Goal: Task Accomplishment & Management: Complete application form

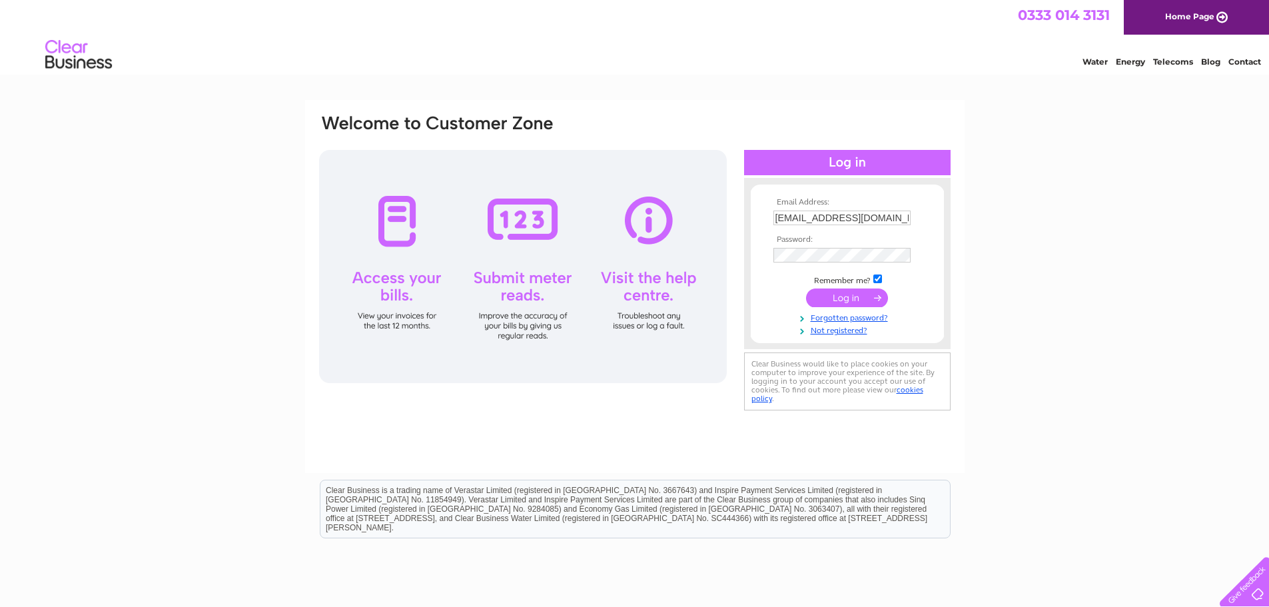
click at [989, 254] on div "Email Address: rob@fhp.co.uk Password:" at bounding box center [634, 400] width 1269 height 601
drag, startPoint x: 1042, startPoint y: 248, endPoint x: 1010, endPoint y: 248, distance: 32.0
click at [1037, 246] on div "Email Address: rob@fhp.co.uk Password:" at bounding box center [634, 400] width 1269 height 601
drag, startPoint x: 788, startPoint y: 219, endPoint x: 773, endPoint y: 219, distance: 15.3
click at [773, 219] on input "rob@fhp.co.uk" at bounding box center [842, 218] width 139 height 16
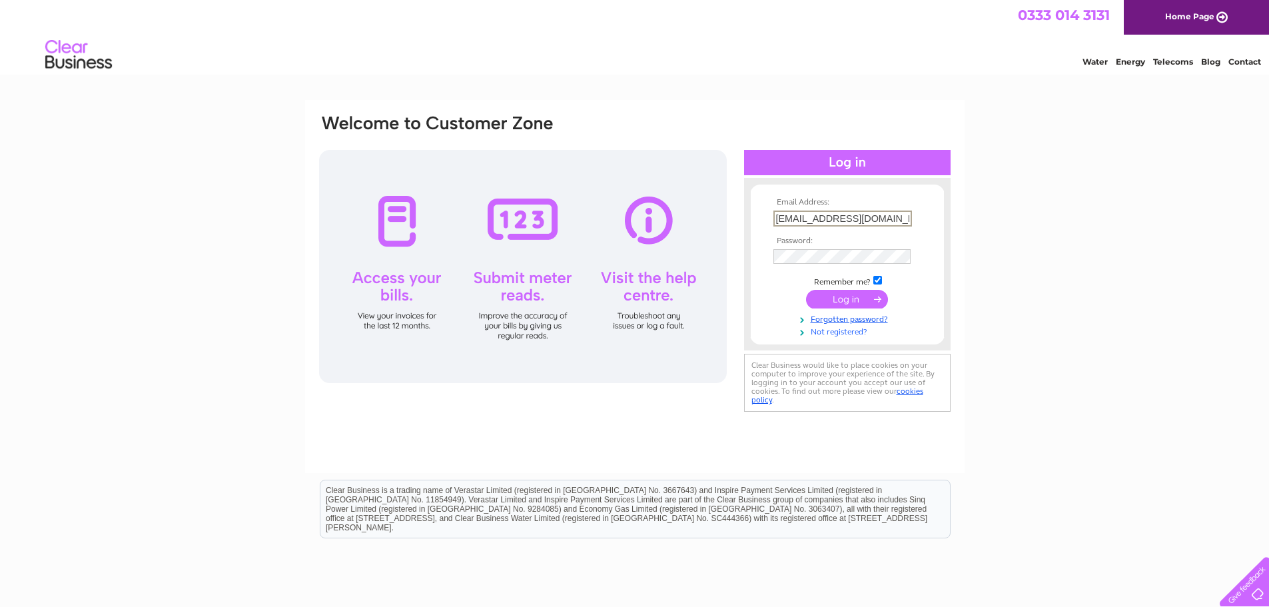
type input "kirsty@fhp.co.uk"
click at [850, 327] on link "Not registered?" at bounding box center [848, 329] width 151 height 13
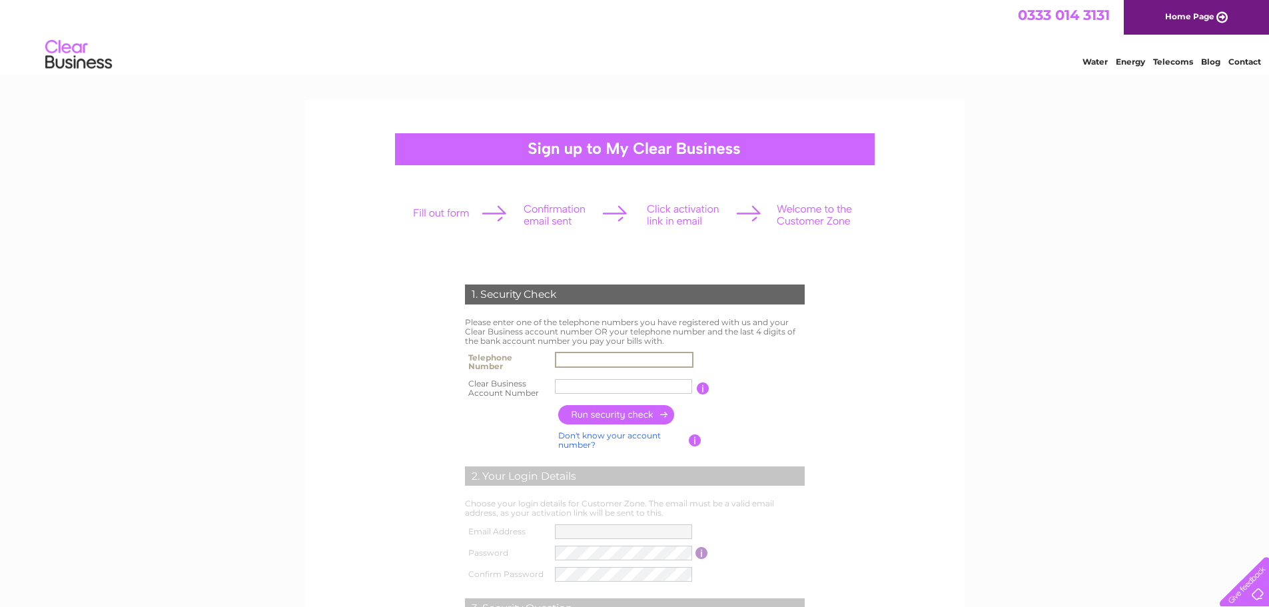
click at [614, 357] on input "text" at bounding box center [624, 360] width 139 height 16
click at [573, 362] on input "text" at bounding box center [624, 360] width 139 height 16
paste input "0115 841 11"
drag, startPoint x: 612, startPoint y: 358, endPoint x: 579, endPoint y: 359, distance: 32.6
click at [579, 359] on input "0115 841 11" at bounding box center [624, 360] width 139 height 16
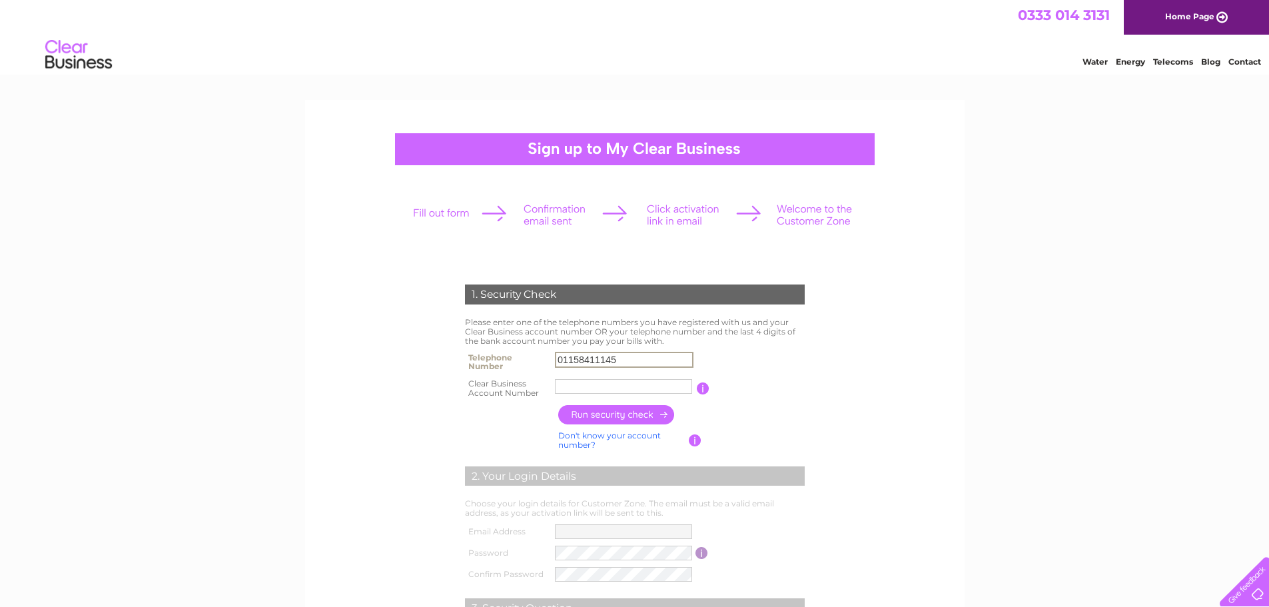
type input "01158411145"
click at [584, 378] on td at bounding box center [624, 388] width 145 height 27
drag, startPoint x: 962, startPoint y: 233, endPoint x: 1002, endPoint y: 200, distance: 52.0
click at [969, 229] on div "1. Security Check Please enter one of the telephone numbers you have registered…" at bounding box center [634, 548] width 1269 height 897
click at [570, 384] on input "text" at bounding box center [623, 386] width 137 height 15
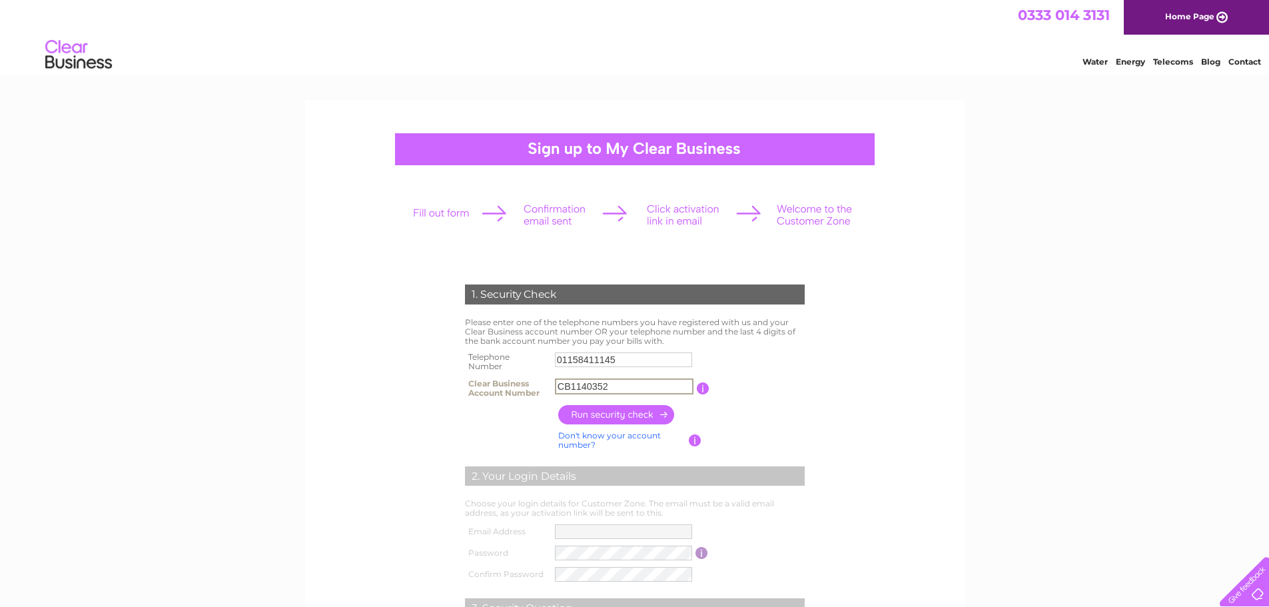
scroll to position [133, 0]
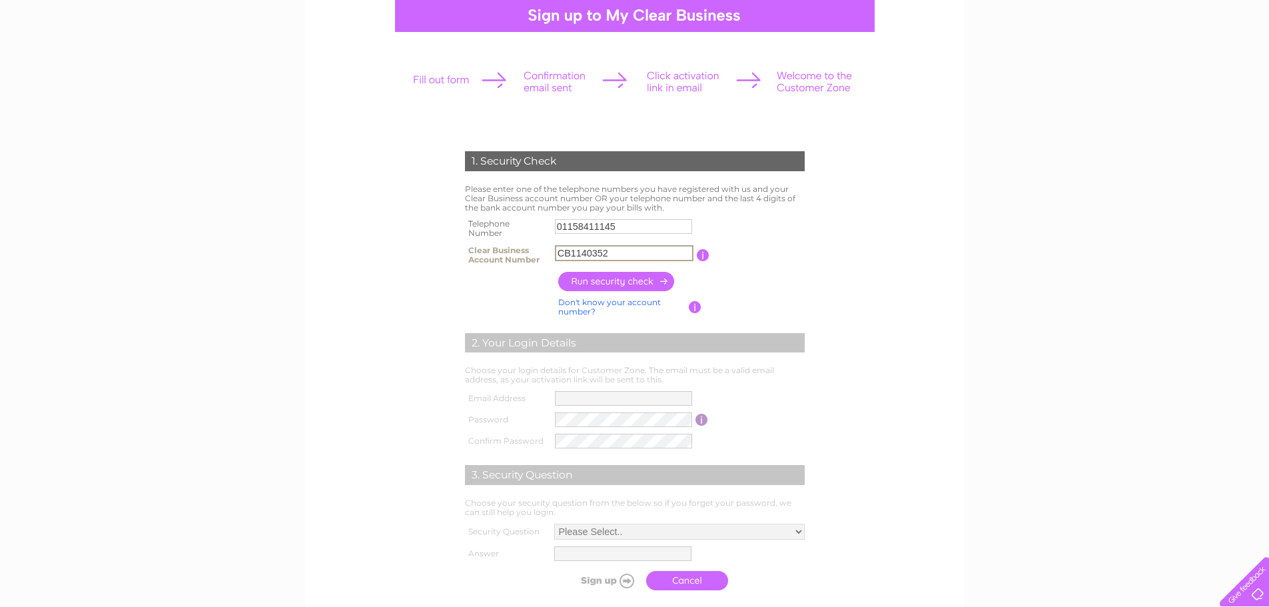
type input "CB1140352"
click at [625, 288] on input "button" at bounding box center [616, 281] width 117 height 19
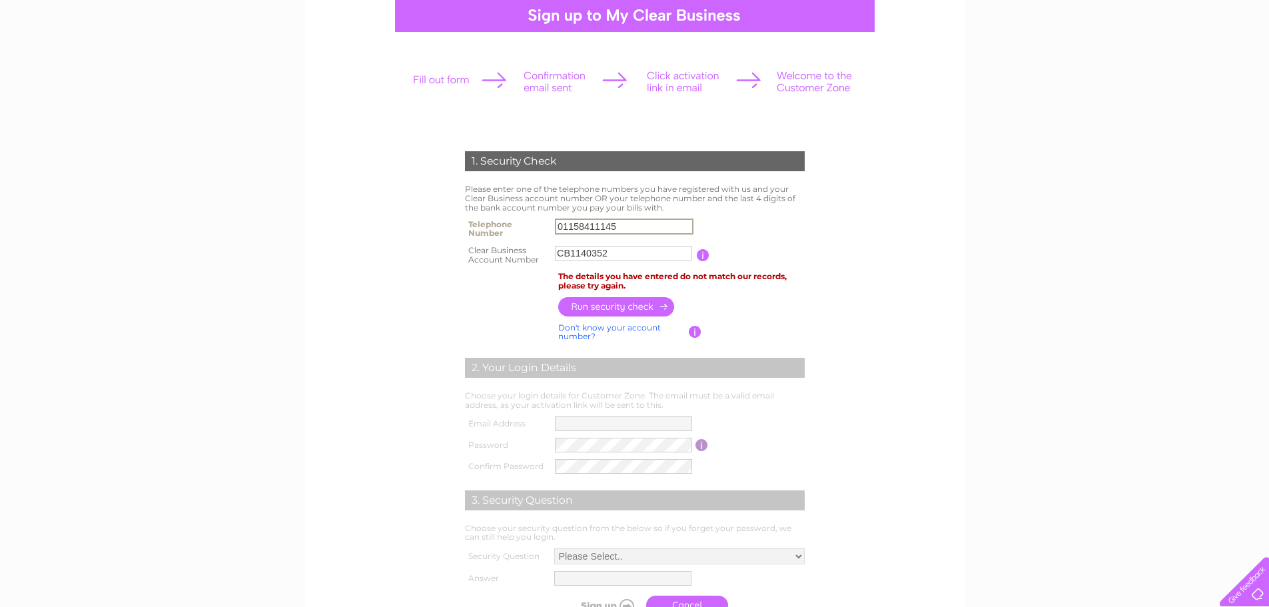
drag, startPoint x: 633, startPoint y: 229, endPoint x: 512, endPoint y: 228, distance: 121.2
click at [512, 228] on tr "Telephone Number 01158411145" at bounding box center [635, 228] width 346 height 27
click at [601, 300] on input "button" at bounding box center [616, 306] width 117 height 19
click at [869, 320] on form "1. Security Check Please enter one of the telephone numbers you have registered…" at bounding box center [635, 387] width 634 height 524
click at [985, 306] on div "1. Security Check Please enter one of the telephone numbers you have registered…" at bounding box center [634, 428] width 1269 height 923
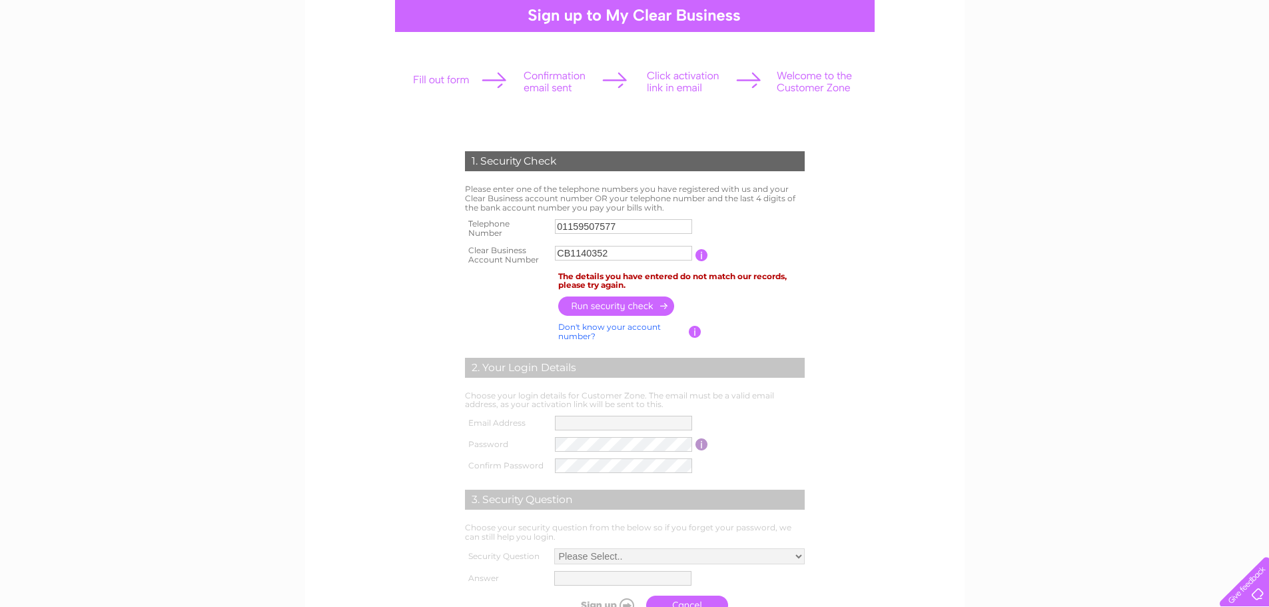
click at [991, 290] on div "1. Security Check Please enter one of the telephone numbers you have registered…" at bounding box center [634, 428] width 1269 height 923
click at [1000, 323] on div "1. Security Check Please enter one of the telephone numbers you have registered…" at bounding box center [634, 428] width 1269 height 923
click at [1011, 288] on div "1. Security Check Please enter one of the telephone numbers you have registered…" at bounding box center [634, 428] width 1269 height 923
click at [771, 283] on td "The details you have entered do not match our records, please try again." at bounding box center [681, 280] width 253 height 25
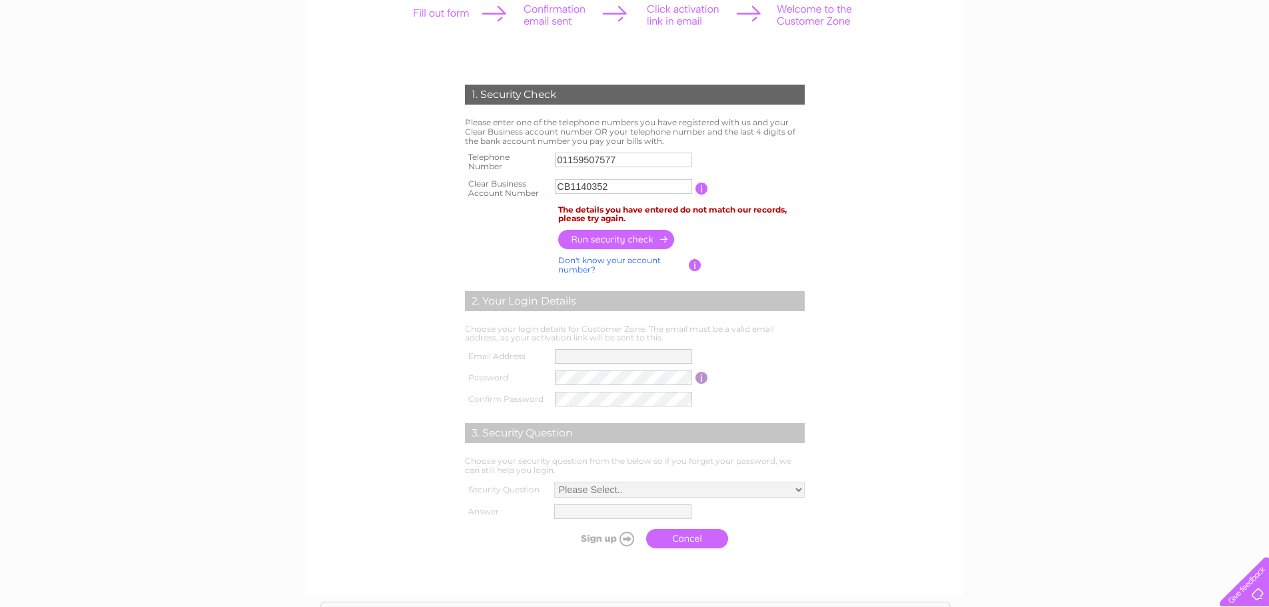
scroll to position [0, 0]
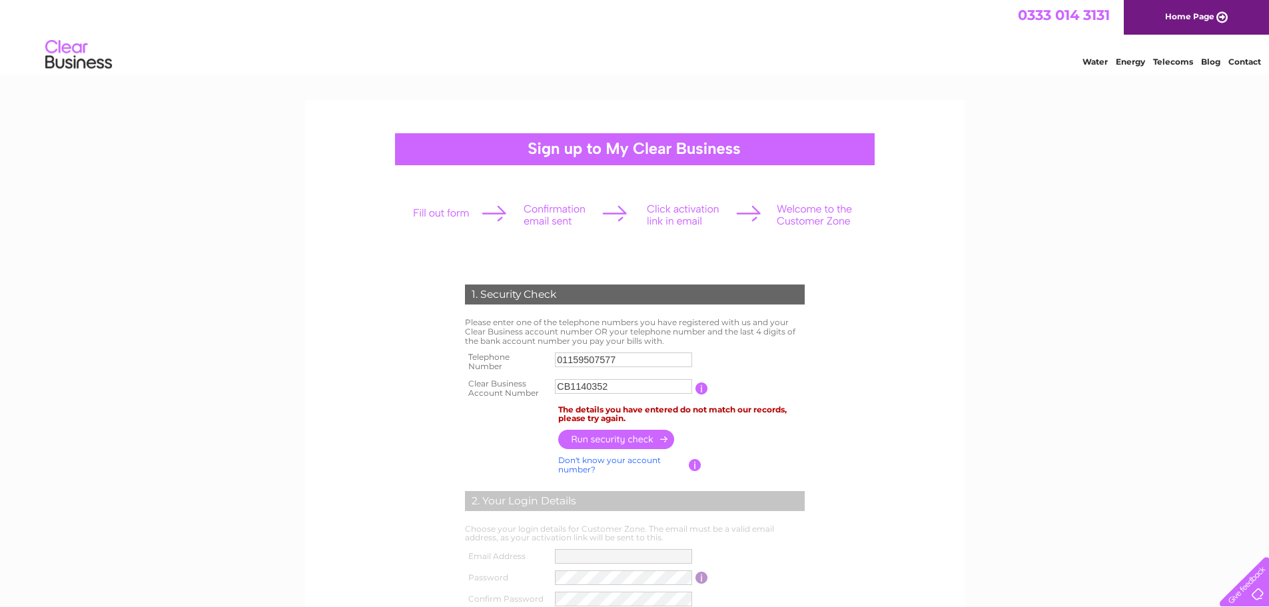
drag, startPoint x: 240, startPoint y: 43, endPoint x: 254, endPoint y: 41, distance: 14.2
click at [254, 41] on div "Water Energy Telecoms Blog Contact" at bounding box center [634, 56] width 1269 height 43
drag, startPoint x: 640, startPoint y: 356, endPoint x: 516, endPoint y: 357, distance: 124.6
click at [516, 357] on tr "Telephone Number 01159507577" at bounding box center [635, 361] width 346 height 27
type input "01158411167"
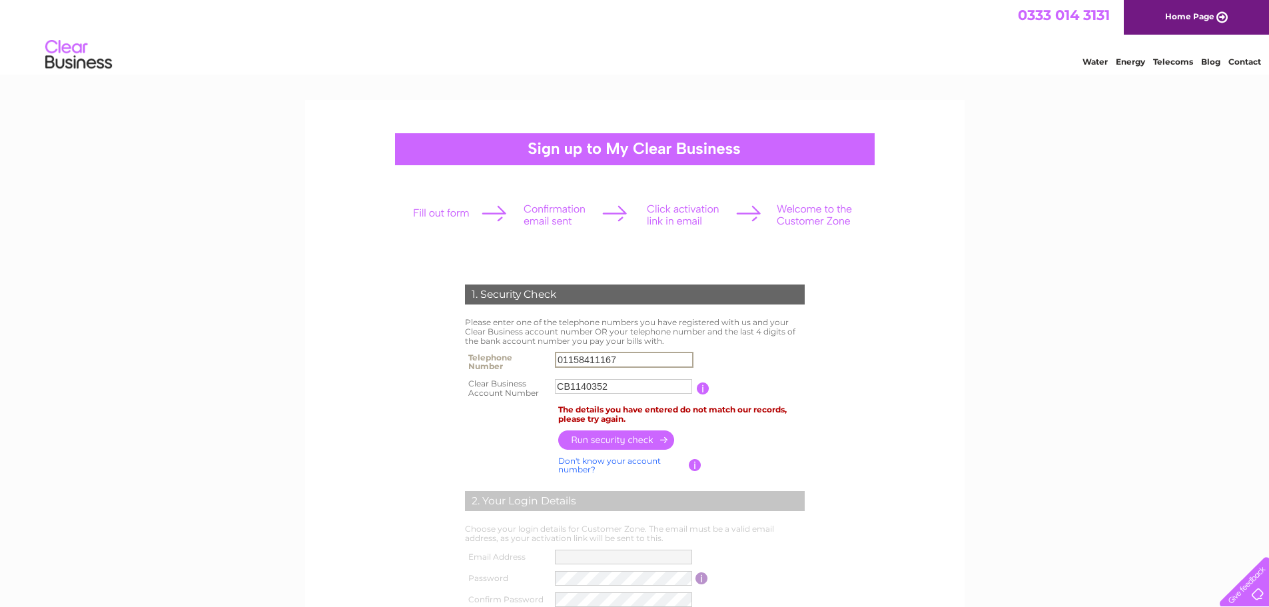
click at [646, 432] on input "button" at bounding box center [616, 439] width 117 height 19
click at [1034, 349] on div "1. Security Check Please enter one of the telephone numbers you have registered…" at bounding box center [634, 561] width 1269 height 923
drag, startPoint x: 904, startPoint y: 422, endPoint x: 912, endPoint y: 408, distance: 16.7
click at [904, 422] on form "1. Security Check Please enter one of the telephone numbers you have registered…" at bounding box center [635, 520] width 634 height 524
click at [950, 361] on form "1. Security Check Please enter one of the telephone numbers you have registered…" at bounding box center [635, 520] width 634 height 524
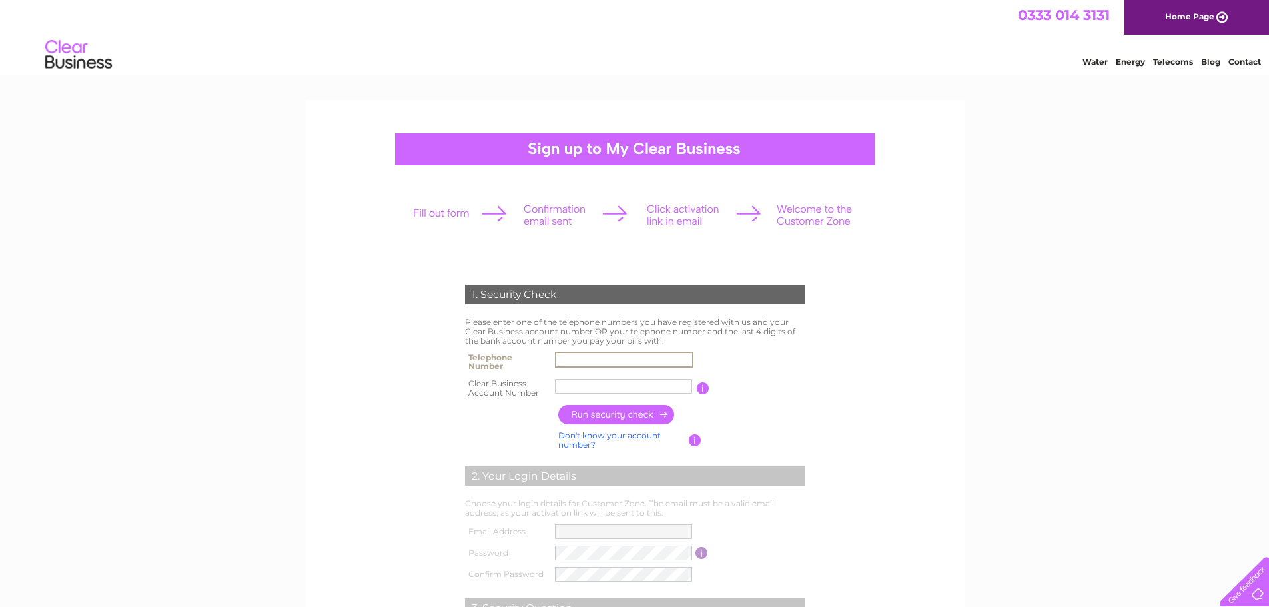
click at [621, 353] on input "text" at bounding box center [624, 360] width 139 height 16
paste input "07917460029"
type input "07917460029"
click at [960, 367] on div "1. Security Check Please enter one of the telephone numbers you have registered…" at bounding box center [634, 434] width 659 height 669
click at [604, 391] on input "text" at bounding box center [623, 386] width 137 height 15
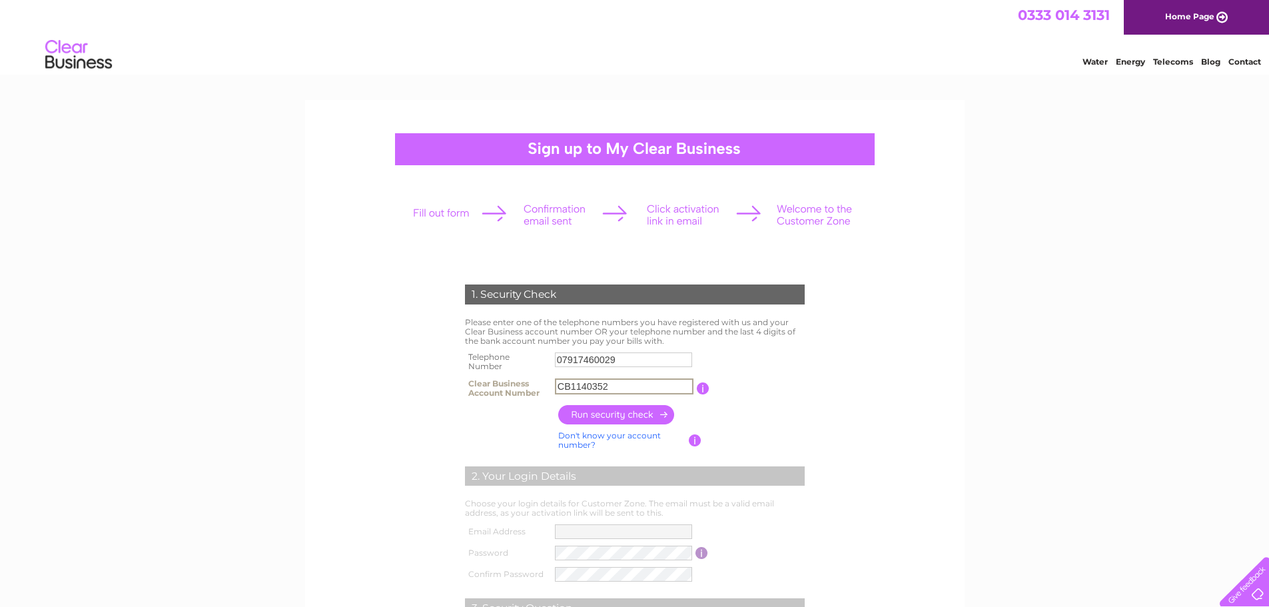
type input "CB1140352"
click at [608, 418] on input "button" at bounding box center [616, 414] width 117 height 19
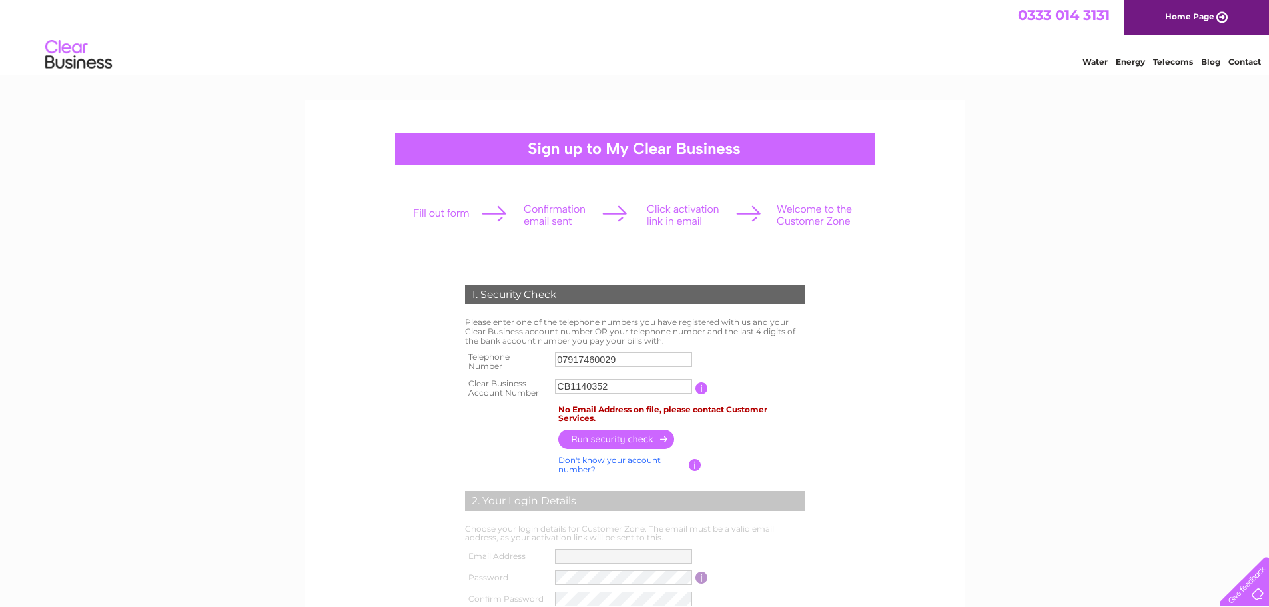
click at [1011, 430] on div "1. Security Check Please enter one of the telephone numbers you have registered…" at bounding box center [634, 561] width 1269 height 923
drag, startPoint x: 635, startPoint y: 359, endPoint x: 442, endPoint y: 351, distance: 193.3
click at [442, 351] on div "1. Security Check Please enter one of the telephone numbers you have registered…" at bounding box center [635, 513] width 402 height 484
click at [643, 364] on input "07917460029" at bounding box center [623, 359] width 137 height 15
drag, startPoint x: 649, startPoint y: 361, endPoint x: 485, endPoint y: 358, distance: 163.9
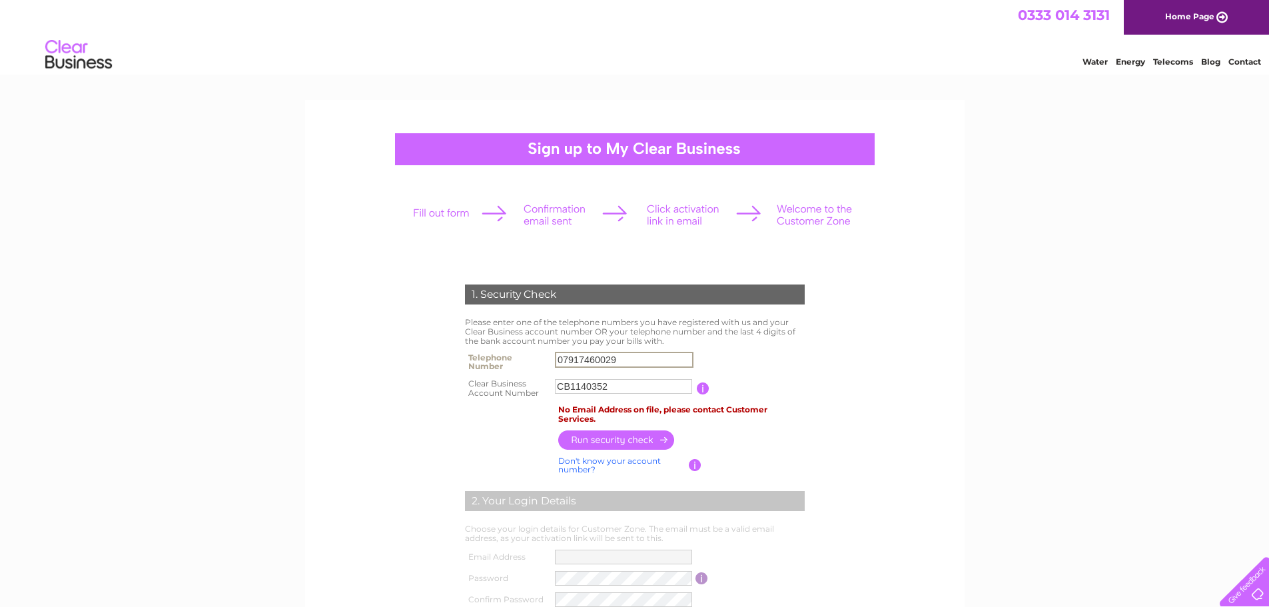
click at [485, 358] on tr "Telephone Number 07917460029" at bounding box center [635, 361] width 346 height 27
paste input "115 841 11"
click at [601, 359] on input "0115 841 11" at bounding box center [624, 360] width 139 height 16
drag, startPoint x: 612, startPoint y: 438, endPoint x: 757, endPoint y: 450, distance: 145.1
click at [613, 438] on input "button" at bounding box center [616, 439] width 117 height 19
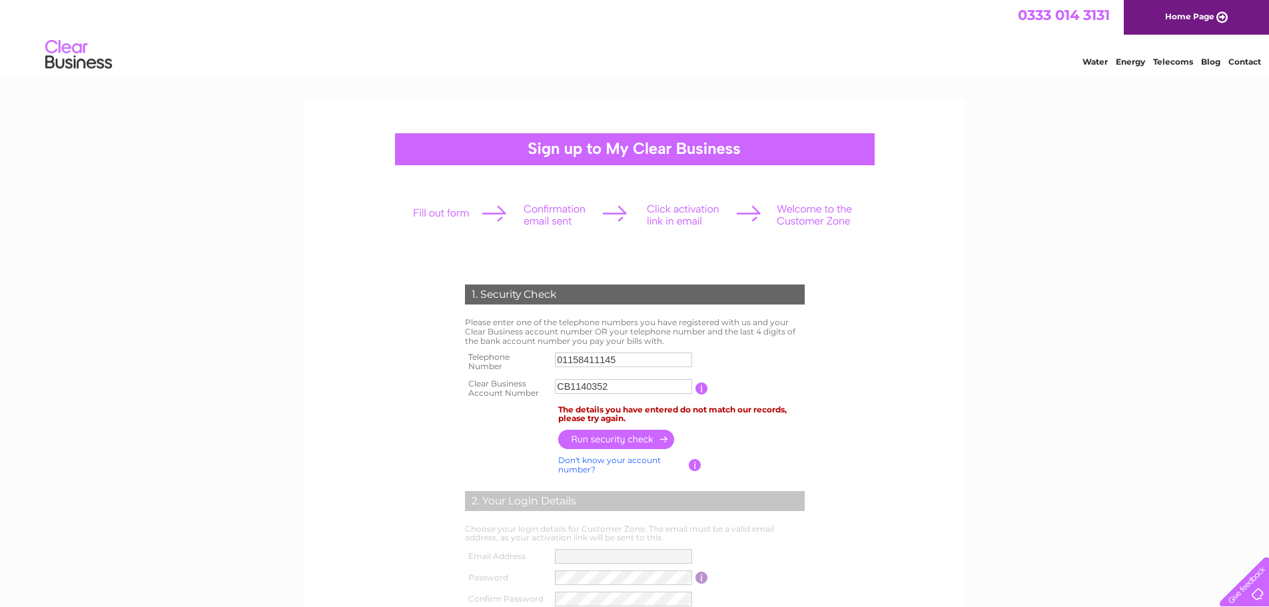
click at [892, 452] on form "1. Security Check Please enter one of the telephone numbers you have registered…" at bounding box center [635, 520] width 634 height 524
drag, startPoint x: 621, startPoint y: 357, endPoint x: 442, endPoint y: 342, distance: 179.2
click at [442, 342] on div "1. Security Check Please enter one of the telephone numbers you have registered…" at bounding box center [635, 513] width 402 height 484
paste input "7977567578"
type input "07977567578"
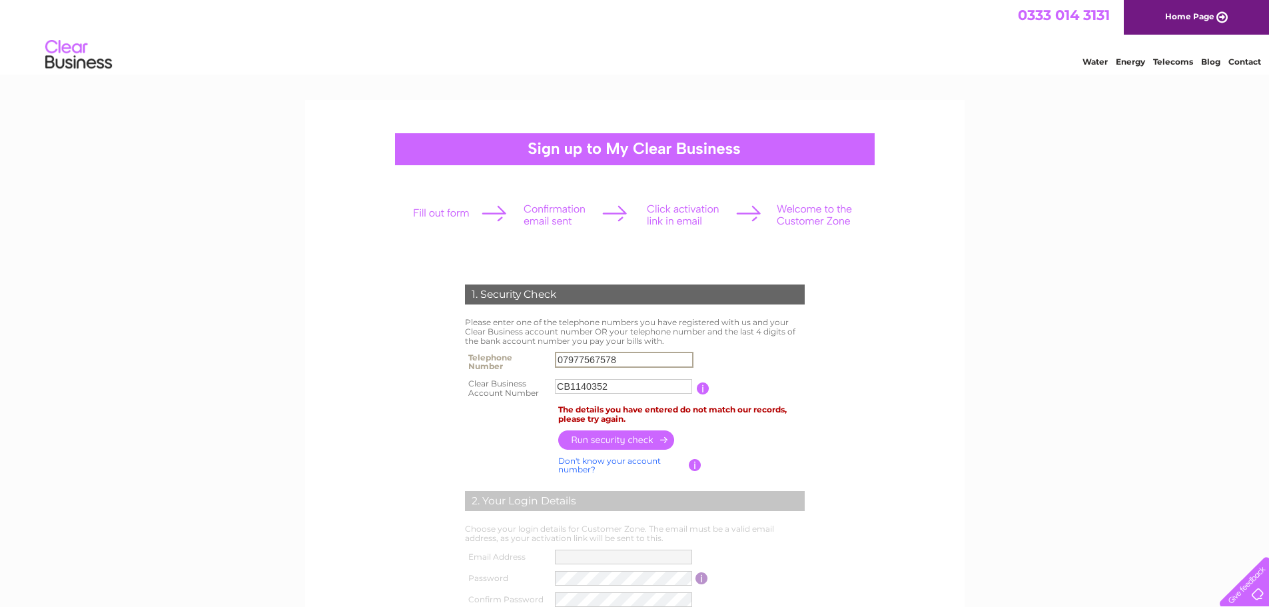
click at [657, 439] on input "button" at bounding box center [616, 439] width 117 height 19
click at [893, 483] on form "1. Security Check Please enter one of the telephone numbers you have registered…" at bounding box center [635, 520] width 634 height 524
